Goal: Task Accomplishment & Management: Use online tool/utility

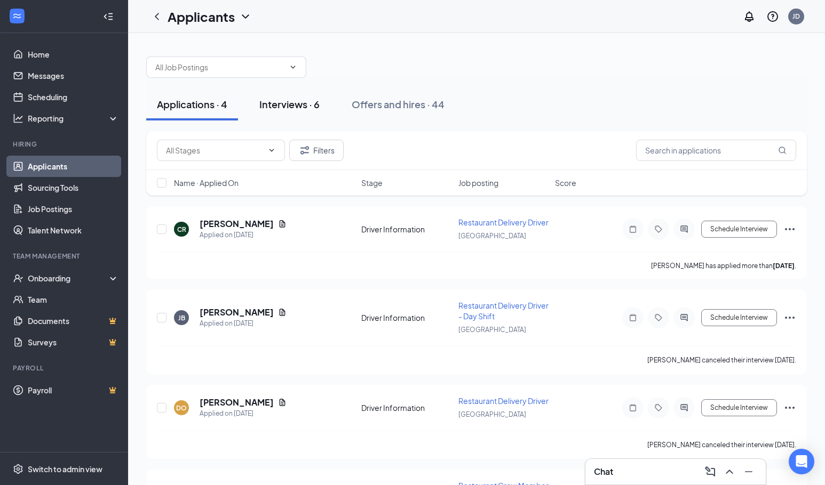
click at [299, 102] on div "Interviews · 6" at bounding box center [289, 104] width 60 height 13
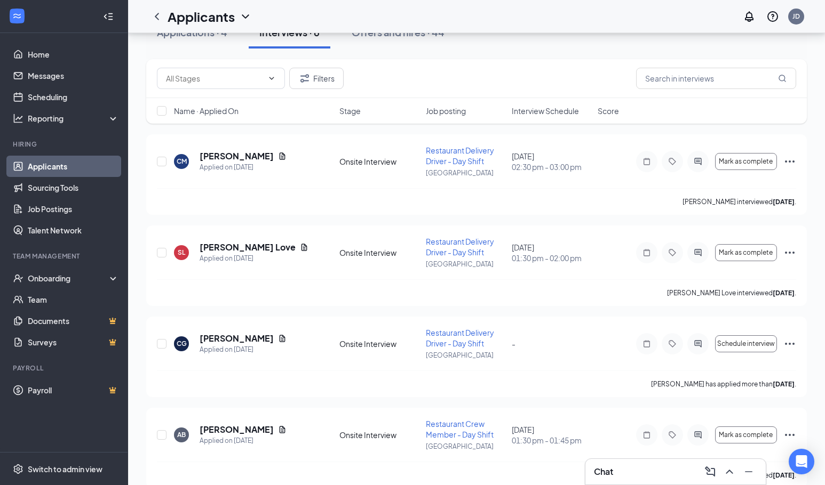
scroll to position [107, 0]
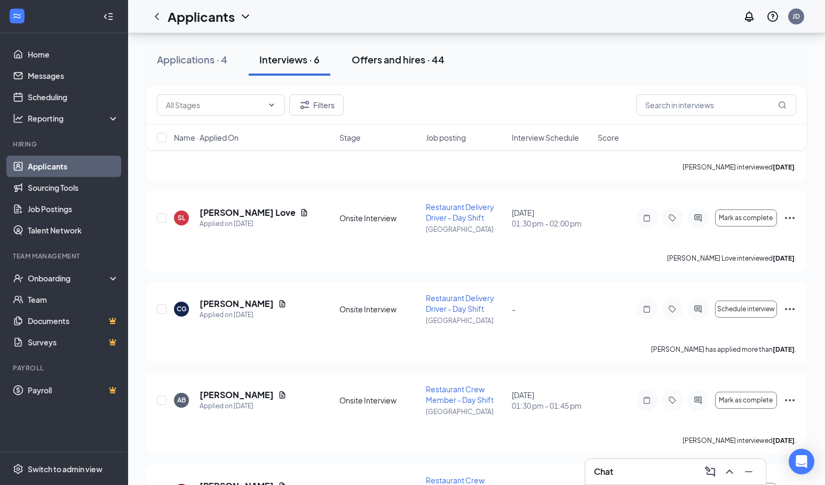
click at [416, 60] on div "Offers and hires · 44" at bounding box center [398, 59] width 93 height 13
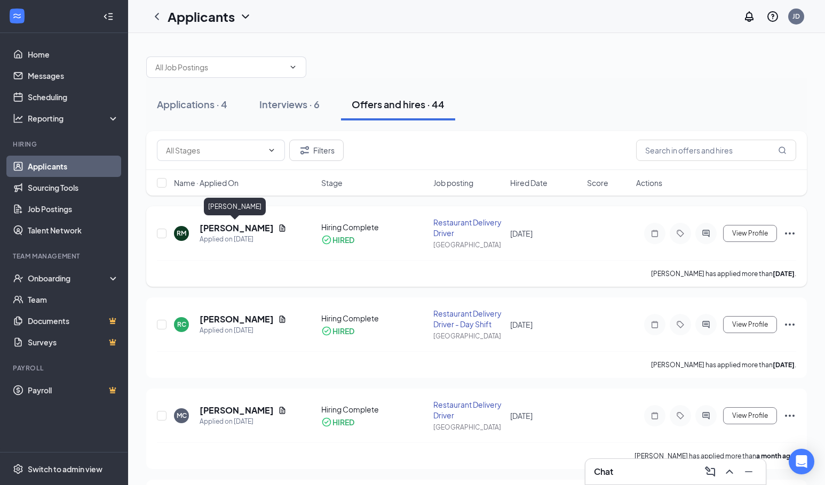
click at [238, 227] on h5 "[PERSON_NAME]" at bounding box center [236, 228] width 74 height 12
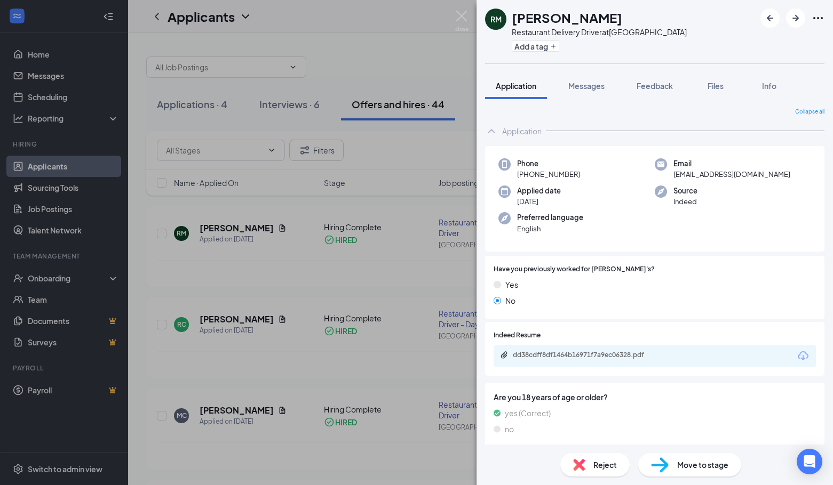
click at [584, 359] on div "dd38cdff8df1464b16971f7a9ec06328.pdf" at bounding box center [587, 355] width 149 height 9
click at [358, 265] on div "RM [PERSON_NAME] Restaurant Delivery Driver at [GEOGRAPHIC_DATA] Add a tag Appl…" at bounding box center [416, 242] width 833 height 485
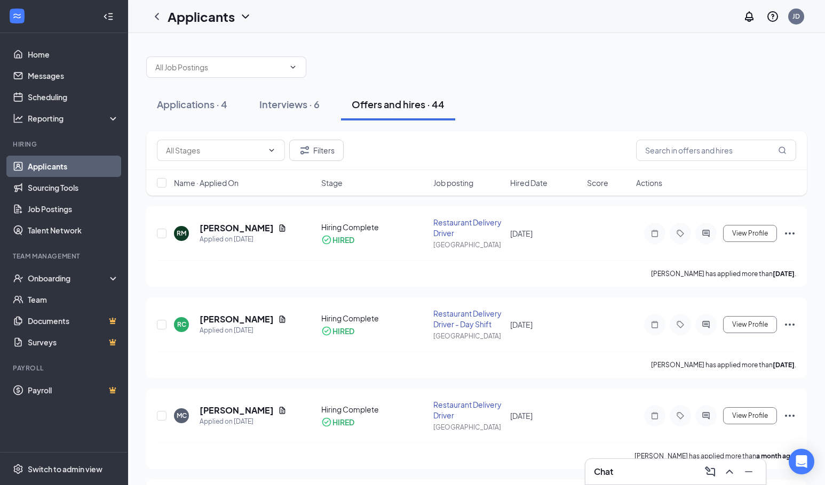
drag, startPoint x: 70, startPoint y: 168, endPoint x: 161, endPoint y: 195, distance: 95.0
click at [70, 168] on link "Applicants" at bounding box center [73, 166] width 91 height 21
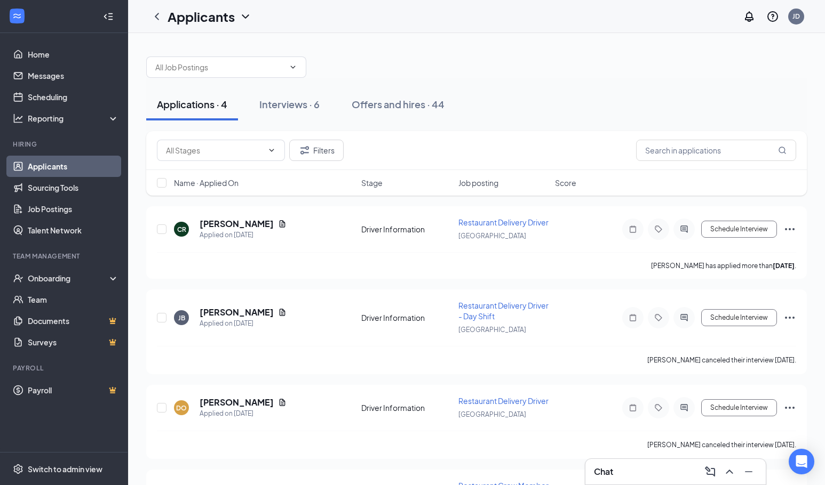
click at [296, 107] on div "Interviews · 6" at bounding box center [289, 104] width 60 height 13
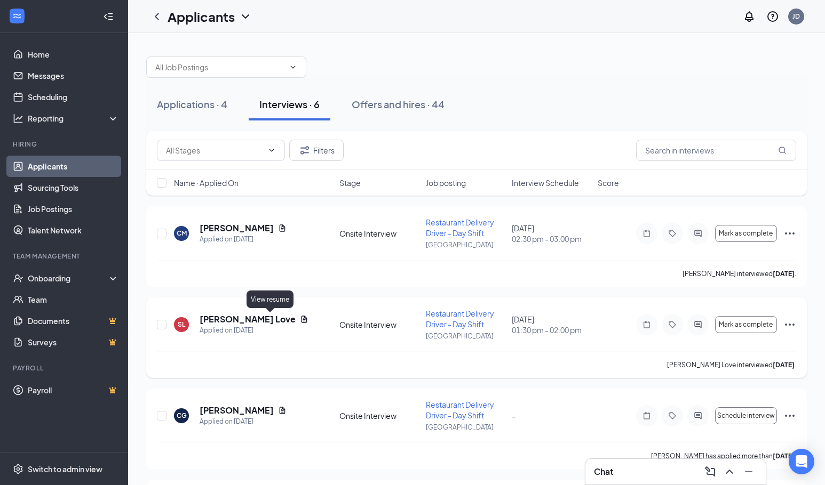
click at [301, 320] on icon "Document" at bounding box center [304, 319] width 6 height 7
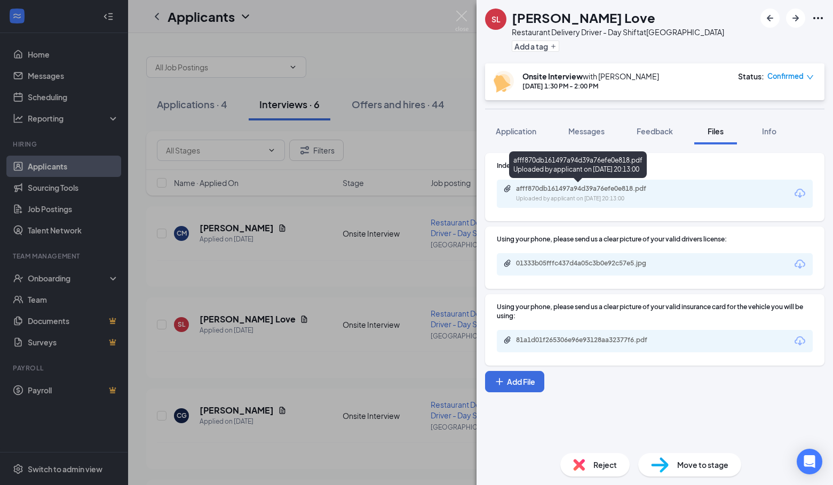
click at [548, 192] on div "afff870db161497a94d39a76efe0e818.pdf" at bounding box center [590, 189] width 149 height 9
click at [342, 220] on div "[PERSON_NAME] Love Restaurant Delivery Driver - Day Shift at [GEOGRAPHIC_DATA] …" at bounding box center [416, 242] width 833 height 485
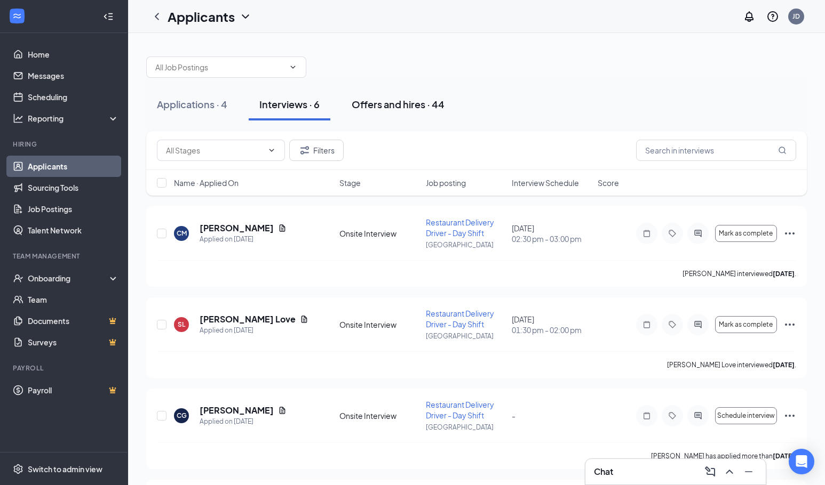
click at [428, 106] on div "Offers and hires · 44" at bounding box center [398, 104] width 93 height 13
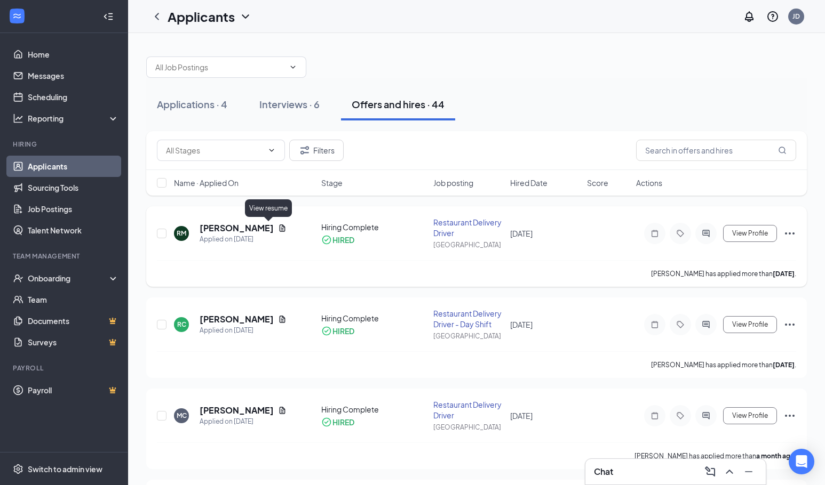
click at [278, 228] on icon "Document" at bounding box center [282, 228] width 9 height 9
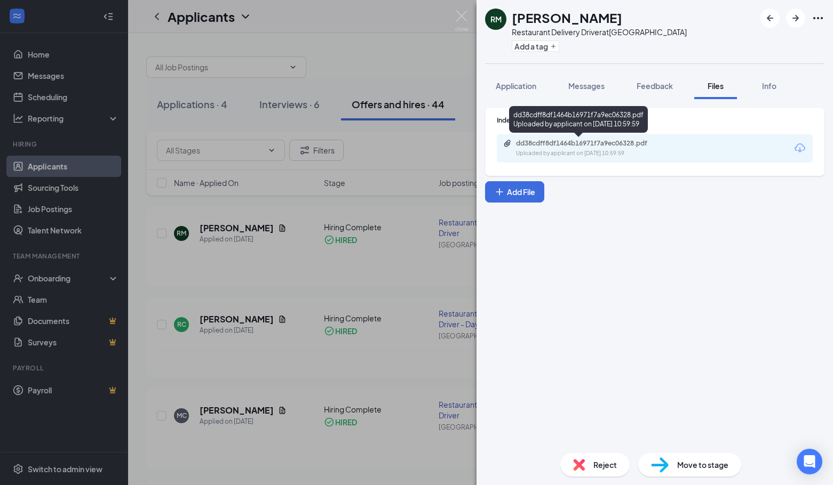
click at [549, 138] on div "dd38cdff8df1464b16971f7a9ec06328.pdf Uploaded by applicant on [DATE] 10:59:59" at bounding box center [655, 148] width 316 height 28
click at [541, 150] on div "Uploaded by applicant on [DATE] 10:59:59" at bounding box center [596, 153] width 160 height 9
click at [302, 75] on div "RM [PERSON_NAME] Restaurant Delivery Driver at [GEOGRAPHIC_DATA] Add a tag Appl…" at bounding box center [416, 242] width 833 height 485
